Goal: Task Accomplishment & Management: Complete application form

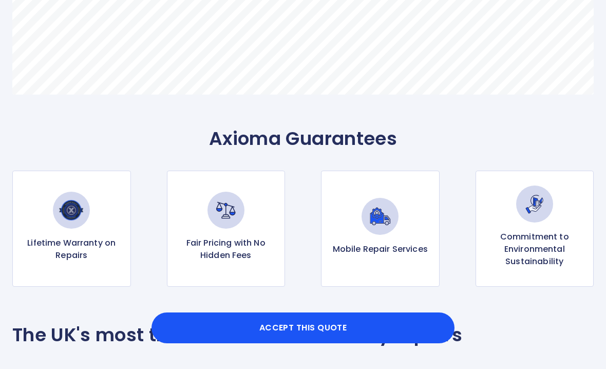
scroll to position [758, 0]
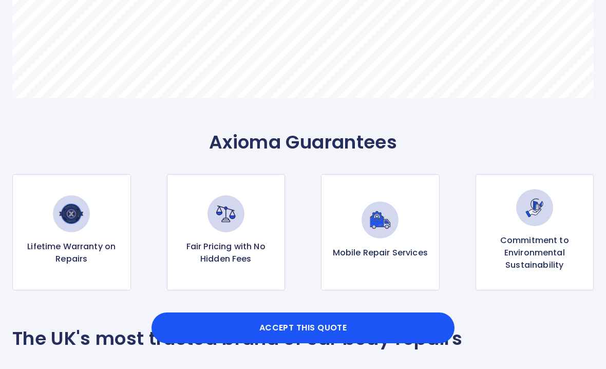
click at [315, 343] on button "Accept this Quote" at bounding box center [302, 327] width 303 height 31
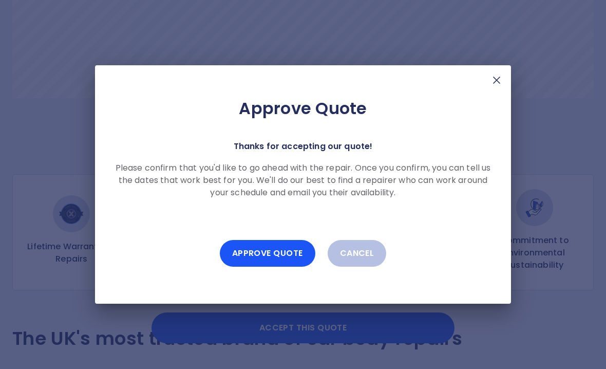
click at [285, 266] on button "Approve Quote" at bounding box center [268, 253] width 96 height 27
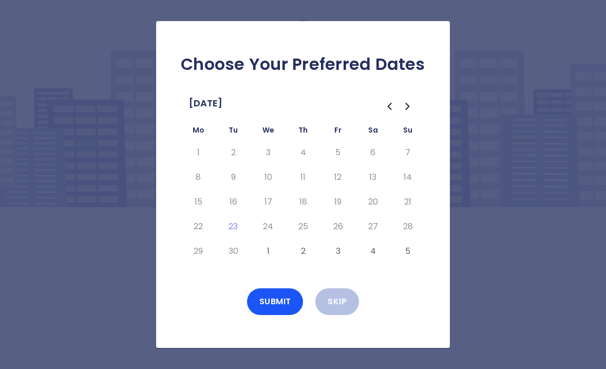
scroll to position [27, 0]
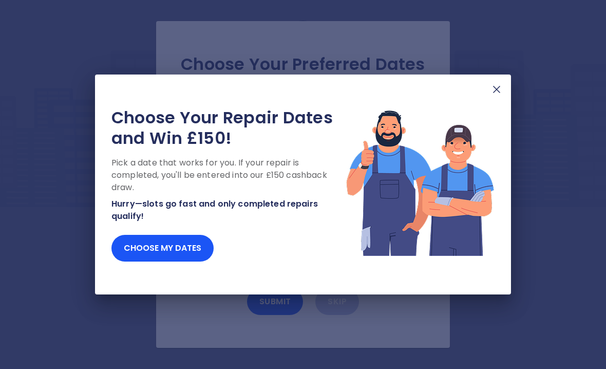
click at [493, 85] on img at bounding box center [496, 89] width 12 height 12
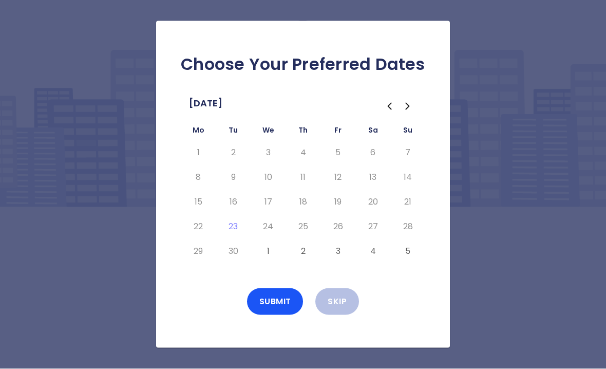
scroll to position [0, 0]
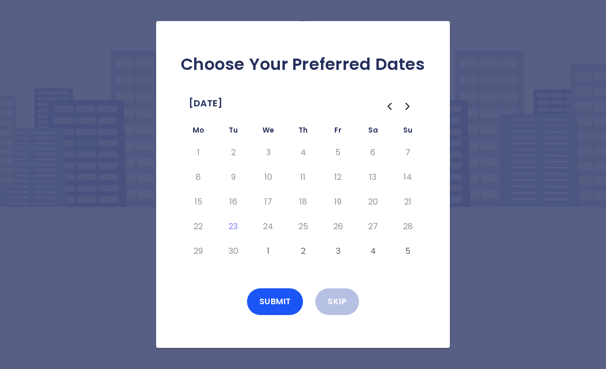
click at [407, 112] on icon "Go to the Next Month" at bounding box center [408, 106] width 12 height 12
click at [387, 112] on icon "Go to the Previous Month" at bounding box center [389, 106] width 12 height 12
click at [277, 315] on button "Submit" at bounding box center [275, 301] width 56 height 27
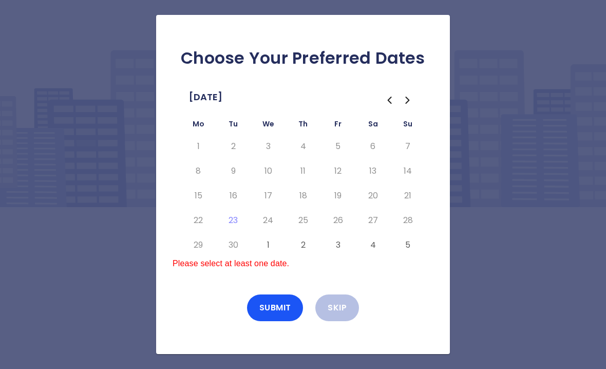
click at [205, 319] on div "Submit Skip" at bounding box center [303, 307] width 261 height 27
click at [204, 285] on div "Choose Your Preferred Dates [DATE] Mo Tu We Th Fr Sa Su 1 2 3 4 5 6 7 8 9 10 11…" at bounding box center [303, 184] width 294 height 339
click at [197, 270] on p "Please select at least one date." at bounding box center [303, 263] width 261 height 12
click at [336, 321] on button "Skip" at bounding box center [337, 307] width 44 height 27
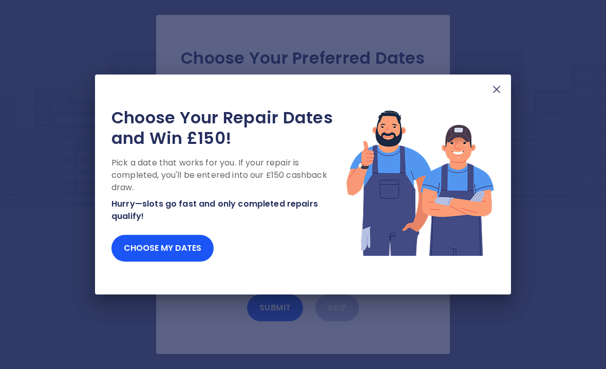
click at [161, 247] on button "Choose my dates" at bounding box center [162, 248] width 102 height 27
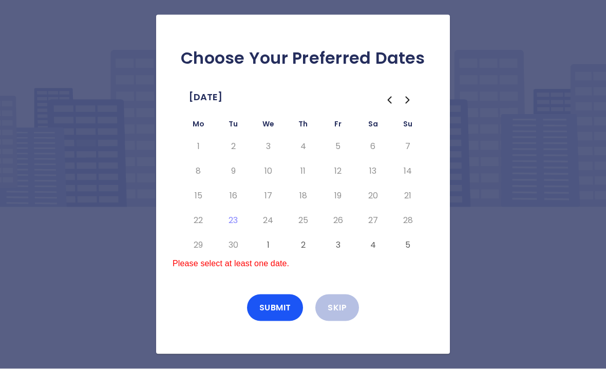
scroll to position [13, 0]
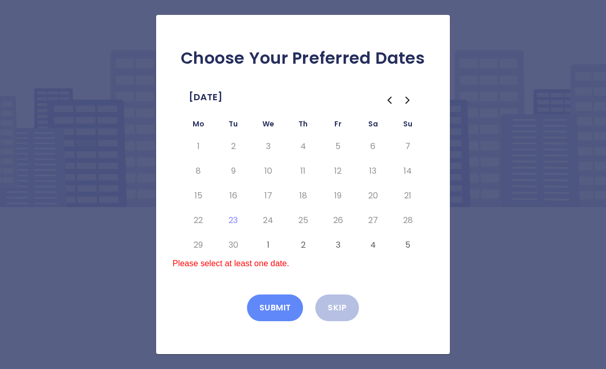
click at [287, 310] on button "Submit" at bounding box center [275, 307] width 56 height 27
click at [282, 310] on button "Submit" at bounding box center [275, 307] width 56 height 27
click at [230, 266] on p "Please select at least one date." at bounding box center [303, 263] width 261 height 12
click at [326, 99] on div "[DATE] Mo Tu We Th Fr Sa Su 1 2 3 4 5 6 7 8 9 10 11 12 13 14 15 16 17 18 19 20 …" at bounding box center [303, 173] width 261 height 168
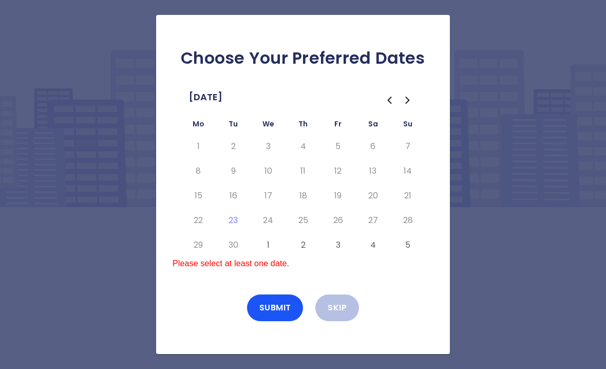
click at [409, 97] on icon "Go to the Next Month" at bounding box center [407, 100] width 3 height 6
click at [390, 94] on icon "Go to the Previous Month" at bounding box center [389, 100] width 12 height 12
click at [221, 294] on div "Submit Skip" at bounding box center [303, 307] width 261 height 27
click at [278, 294] on button "Submit" at bounding box center [275, 307] width 56 height 27
click at [443, 194] on div "Choose Your Preferred Dates [DATE] Mo Tu We Th Fr Sa Su 1 2 3 4 5 6 7 8 9 10 11…" at bounding box center [303, 184] width 294 height 339
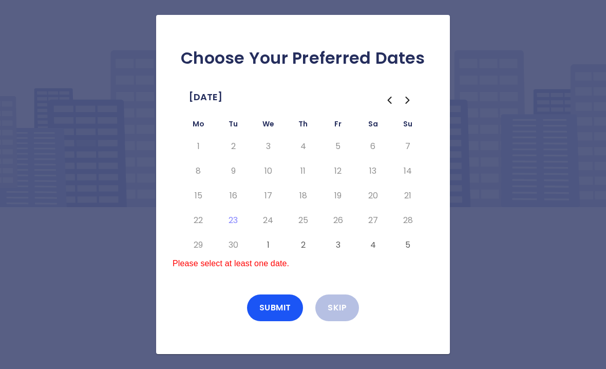
click at [509, 203] on div "Choose Your Preferred Dates [DATE] Mo Tu We Th Fr Sa Su 1 2 3 4 5 6 7 8 9 10 11…" at bounding box center [303, 184] width 606 height 369
click at [518, 229] on div "Choose Your Preferred Dates [DATE] Mo Tu We Th Fr Sa Su 1 2 3 4 5 6 7 8 9 10 11…" at bounding box center [303, 184] width 606 height 369
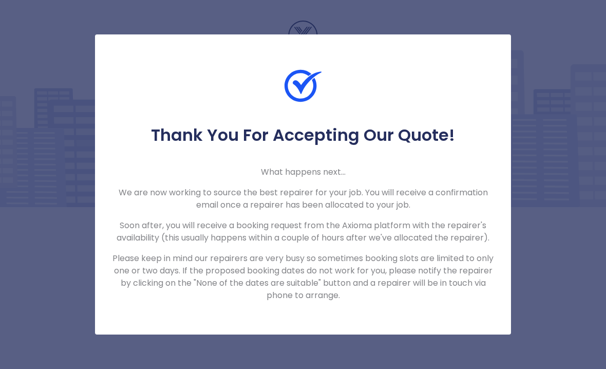
scroll to position [30, 0]
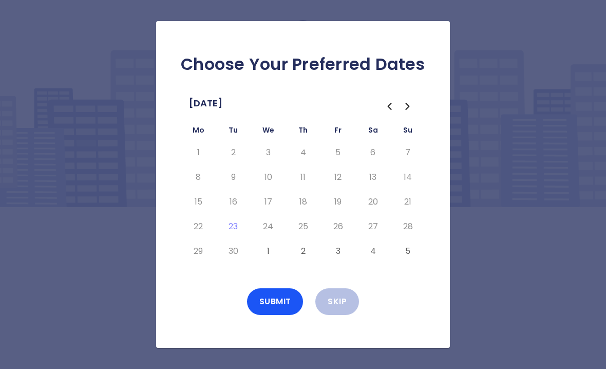
click at [298, 243] on button "2" at bounding box center [303, 251] width 18 height 16
click at [209, 288] on div "Submit Skip" at bounding box center [303, 301] width 261 height 27
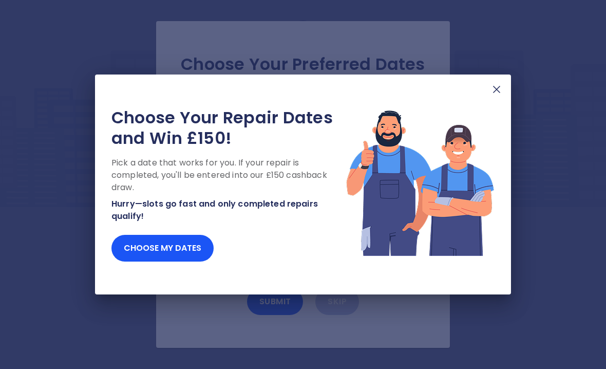
click at [502, 86] on img at bounding box center [496, 89] width 12 height 12
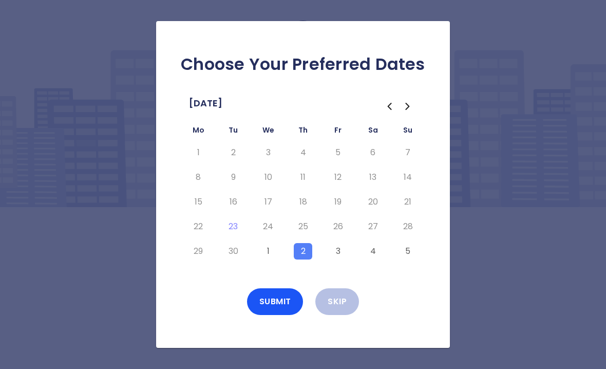
click at [282, 288] on button "Submit" at bounding box center [275, 301] width 56 height 27
